Goal: Task Accomplishment & Management: Manage account settings

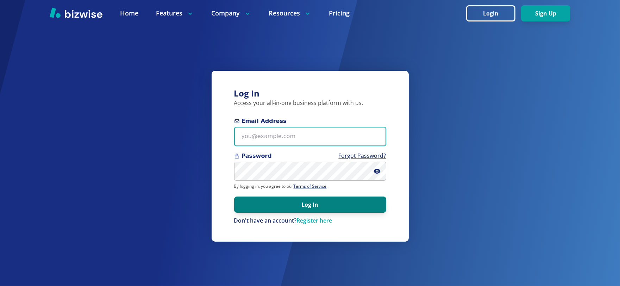
type input "exceptional1movers@gmail.com"
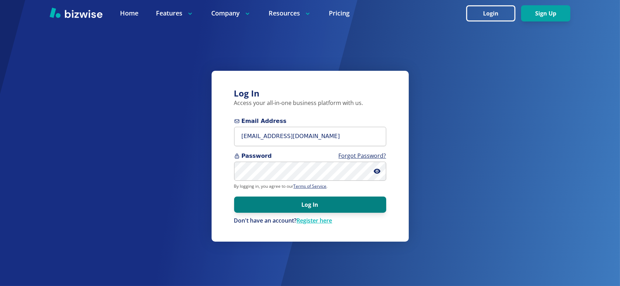
click at [305, 205] on button "Log In" at bounding box center [310, 204] width 152 height 16
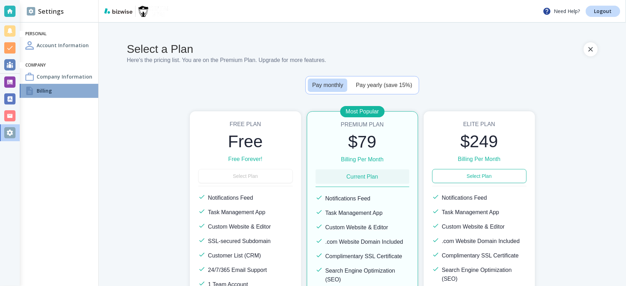
click at [50, 90] on h4 "Billing" at bounding box center [44, 90] width 15 height 7
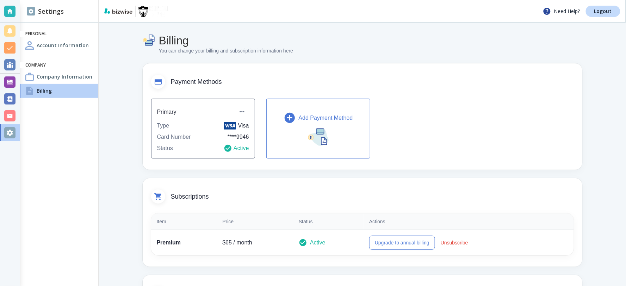
click at [330, 118] on p "Add Payment Method" at bounding box center [326, 118] width 54 height 8
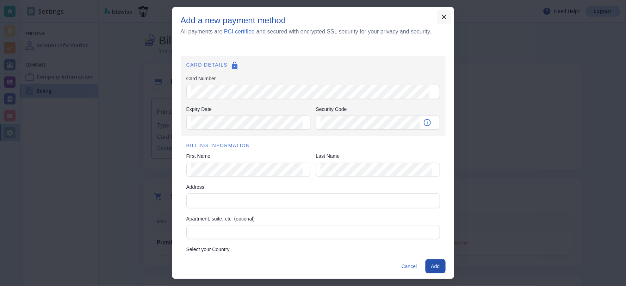
click at [442, 19] on icon "button" at bounding box center [444, 16] width 5 height 5
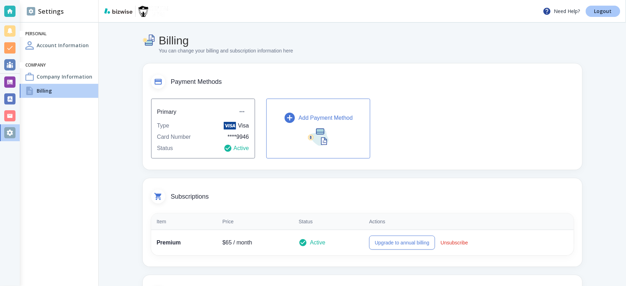
click at [608, 10] on p "Logout" at bounding box center [603, 11] width 18 height 5
